Goal: Task Accomplishment & Management: Complete application form

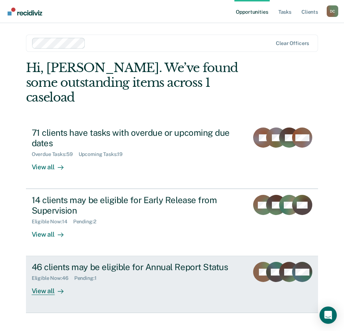
click at [89, 276] on div "Pending : 1" at bounding box center [88, 279] width 28 height 6
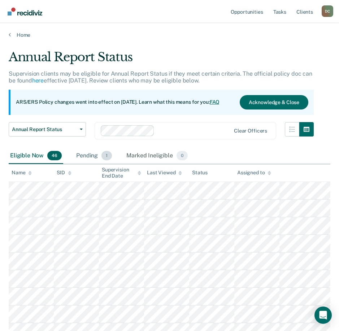
click at [90, 155] on div "Pending 1" at bounding box center [94, 156] width 39 height 16
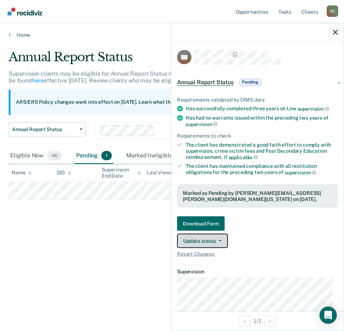
click at [208, 238] on button "Update status" at bounding box center [202, 241] width 51 height 14
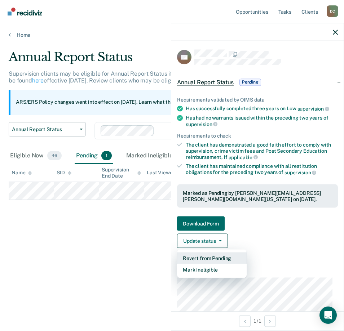
click at [206, 259] on button "Revert from Pending" at bounding box center [212, 259] width 70 height 12
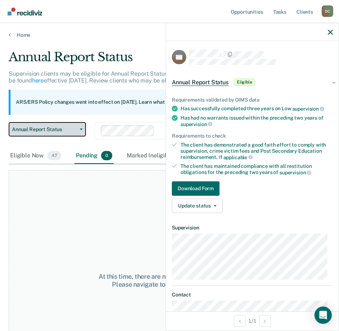
click at [76, 129] on span "Annual Report Status" at bounding box center [44, 130] width 65 height 6
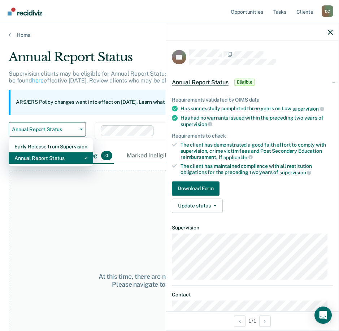
click at [71, 155] on div "Annual Report Status" at bounding box center [50, 159] width 73 height 12
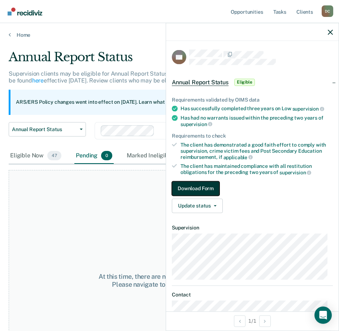
click at [202, 185] on button "Download Form" at bounding box center [196, 188] width 48 height 14
click at [246, 82] on span "Eligible" at bounding box center [244, 82] width 21 height 7
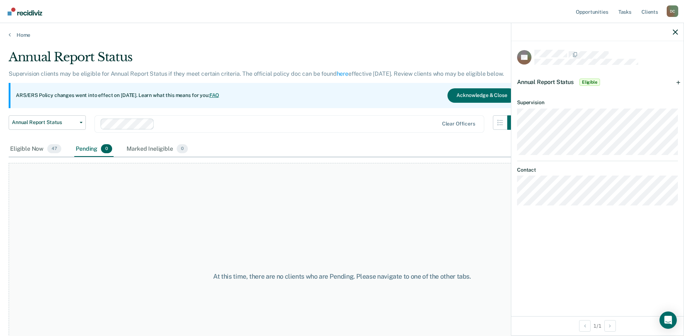
click at [344, 83] on div "Annual Report Status Eligible" at bounding box center [597, 82] width 172 height 23
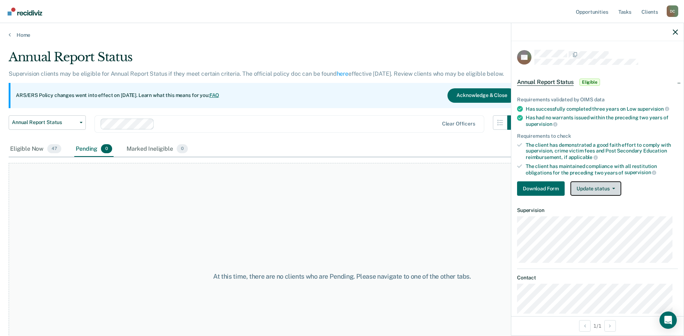
click at [344, 185] on button "Update status" at bounding box center [596, 188] width 51 height 14
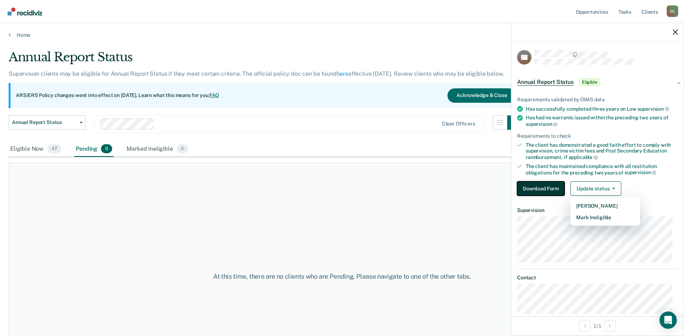
click at [344, 188] on button "Download Form" at bounding box center [541, 188] width 48 height 14
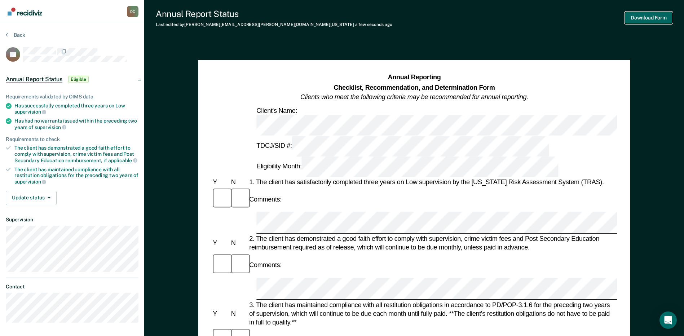
click at [344, 17] on button "Download Form" at bounding box center [649, 18] width 48 height 12
